Goal: Task Accomplishment & Management: Use online tool/utility

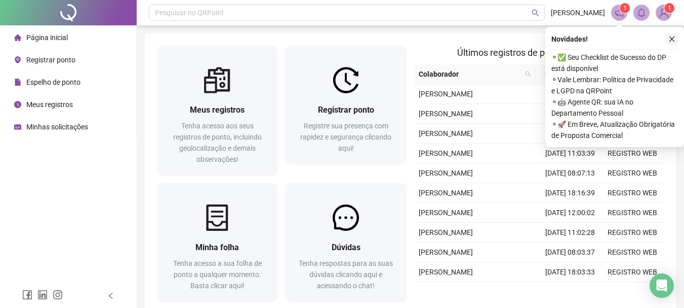
click at [676, 44] on button "button" at bounding box center [672, 39] width 12 height 12
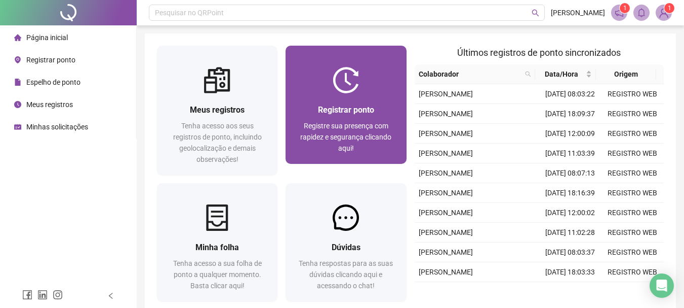
click at [322, 95] on div "Registrar ponto Registre sua presença com rapidez e segurança clicando aqui!" at bounding box center [346, 128] width 121 height 70
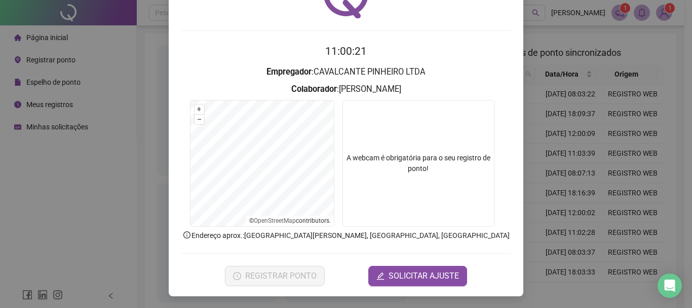
scroll to position [66, 0]
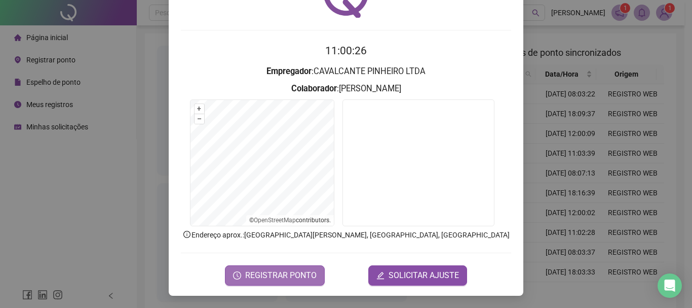
click at [281, 270] on span "REGISTRAR PONTO" at bounding box center [280, 275] width 71 height 12
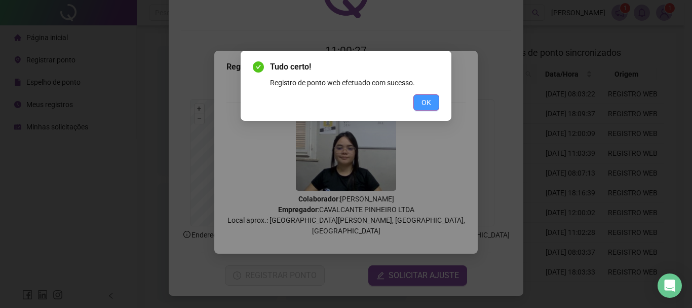
click at [434, 97] on button "OK" at bounding box center [426, 102] width 26 height 16
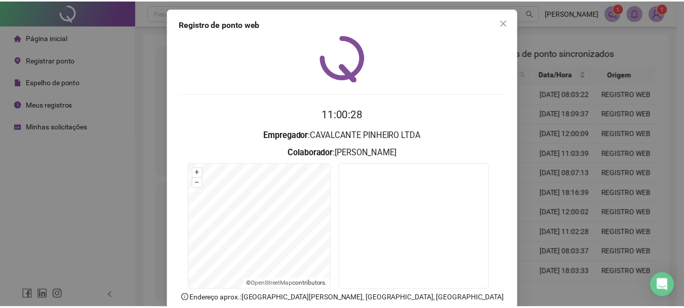
scroll to position [0, 0]
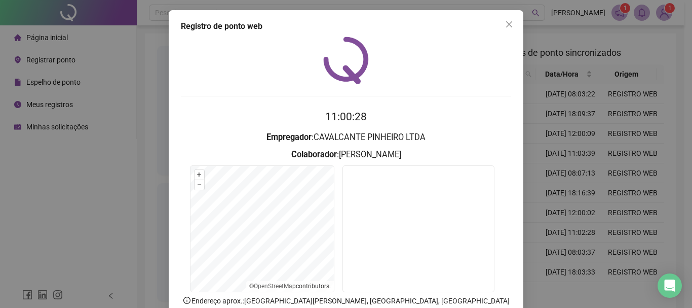
drag, startPoint x: 509, startPoint y: 20, endPoint x: 363, endPoint y: 26, distance: 145.5
click at [507, 20] on button "Close" at bounding box center [509, 24] width 16 height 16
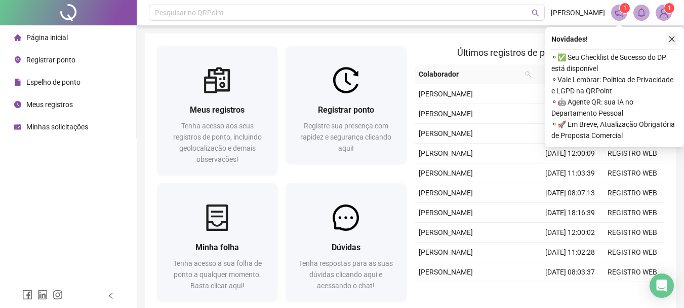
click at [675, 40] on icon "close" at bounding box center [672, 38] width 7 height 7
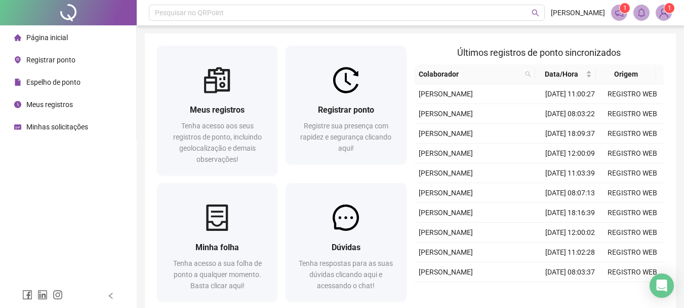
click at [664, 22] on header "Pesquisar no QRPoint ANA SALES 1 1" at bounding box center [411, 12] width 548 height 25
click at [664, 19] on img at bounding box center [664, 12] width 15 height 15
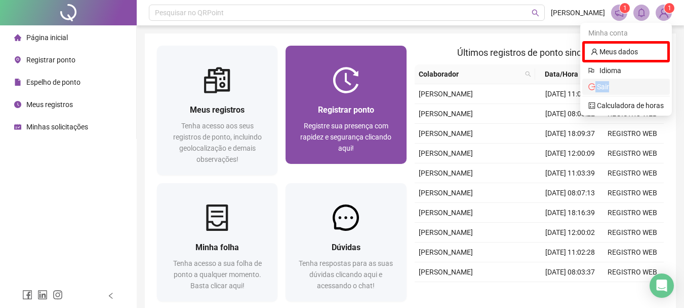
drag, startPoint x: 618, startPoint y: 93, endPoint x: 396, endPoint y: 73, distance: 222.7
click at [399, 75] on body "Página inicial Registrar ponto Espelho de ponto Meus registros Minhas solicitaç…" at bounding box center [342, 154] width 684 height 308
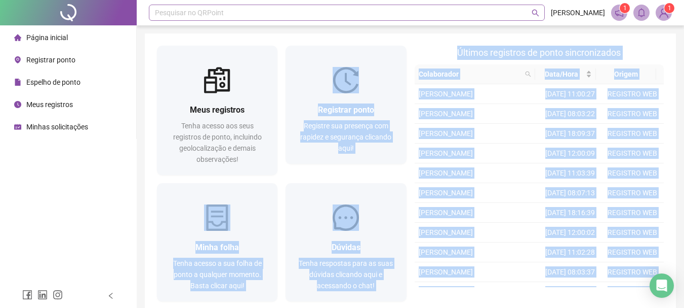
click at [288, 16] on div "Pesquisar no QRPoint" at bounding box center [347, 13] width 396 height 16
